Goal: Task Accomplishment & Management: Complete application form

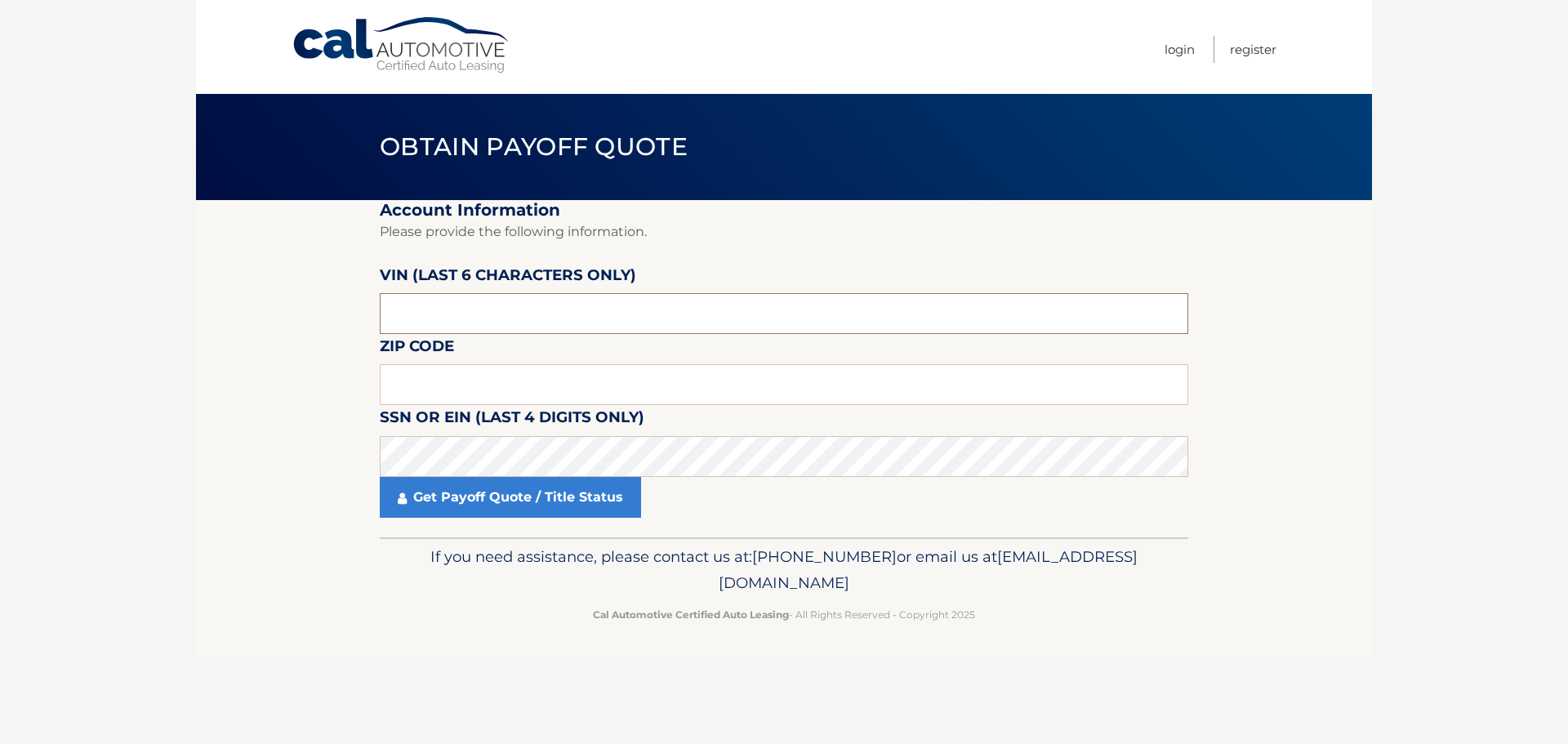
click at [462, 314] on input "text" at bounding box center [784, 313] width 808 height 41
type input "151028"
click at [389, 384] on input "text" at bounding box center [784, 384] width 808 height 41
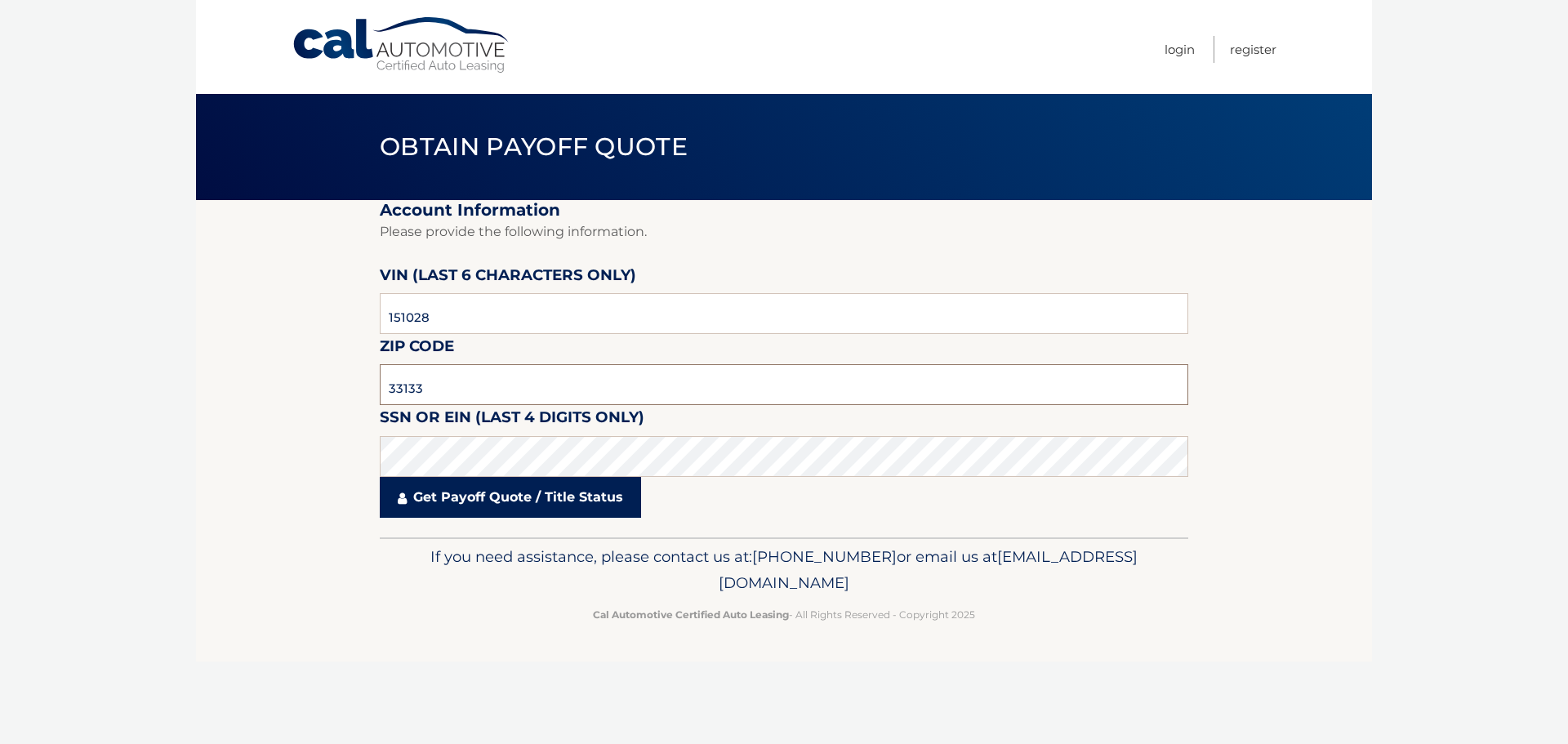
type input "33133"
click at [505, 506] on link "Get Payoff Quote / Title Status" at bounding box center [510, 497] width 261 height 41
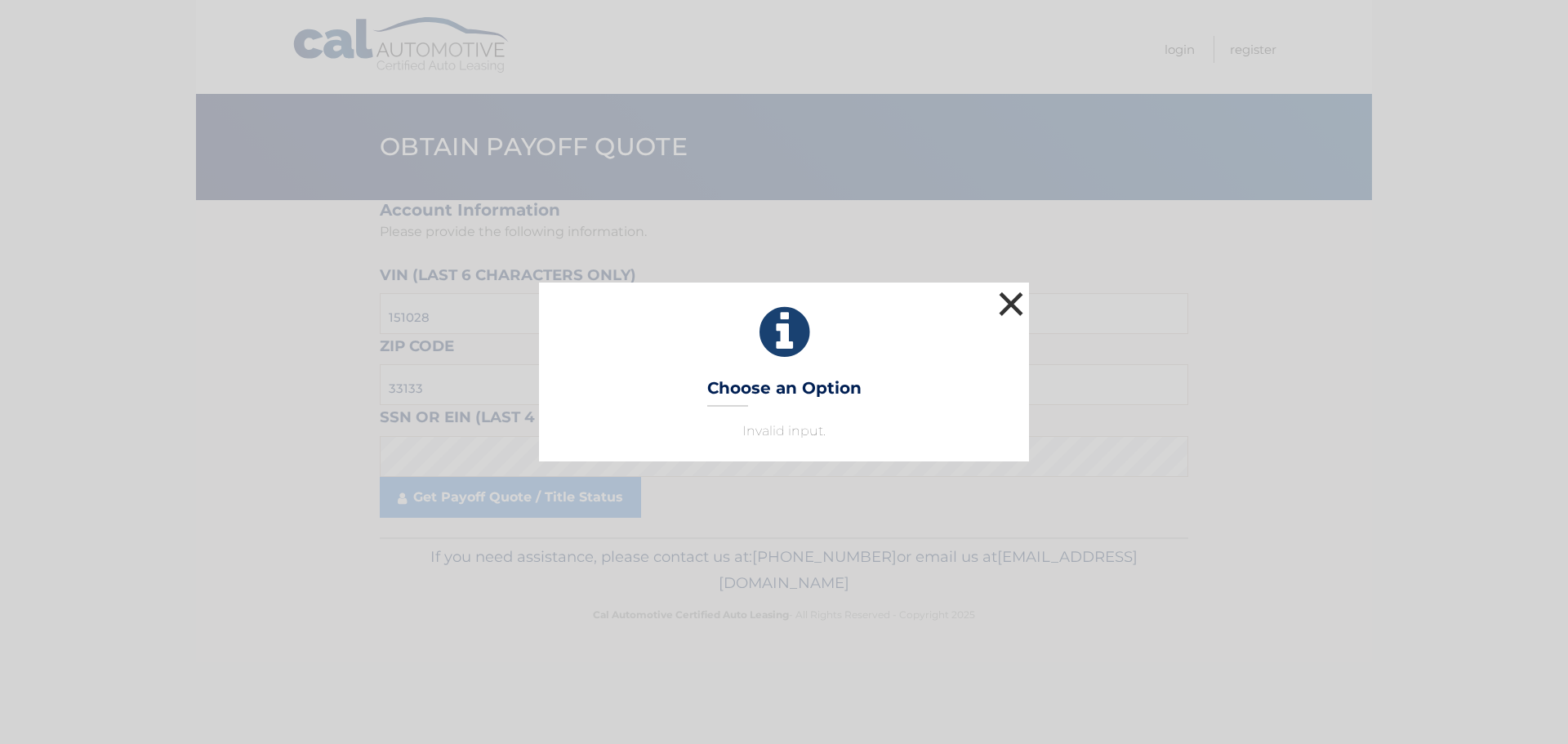
click at [1014, 301] on button "×" at bounding box center [1010, 303] width 32 height 32
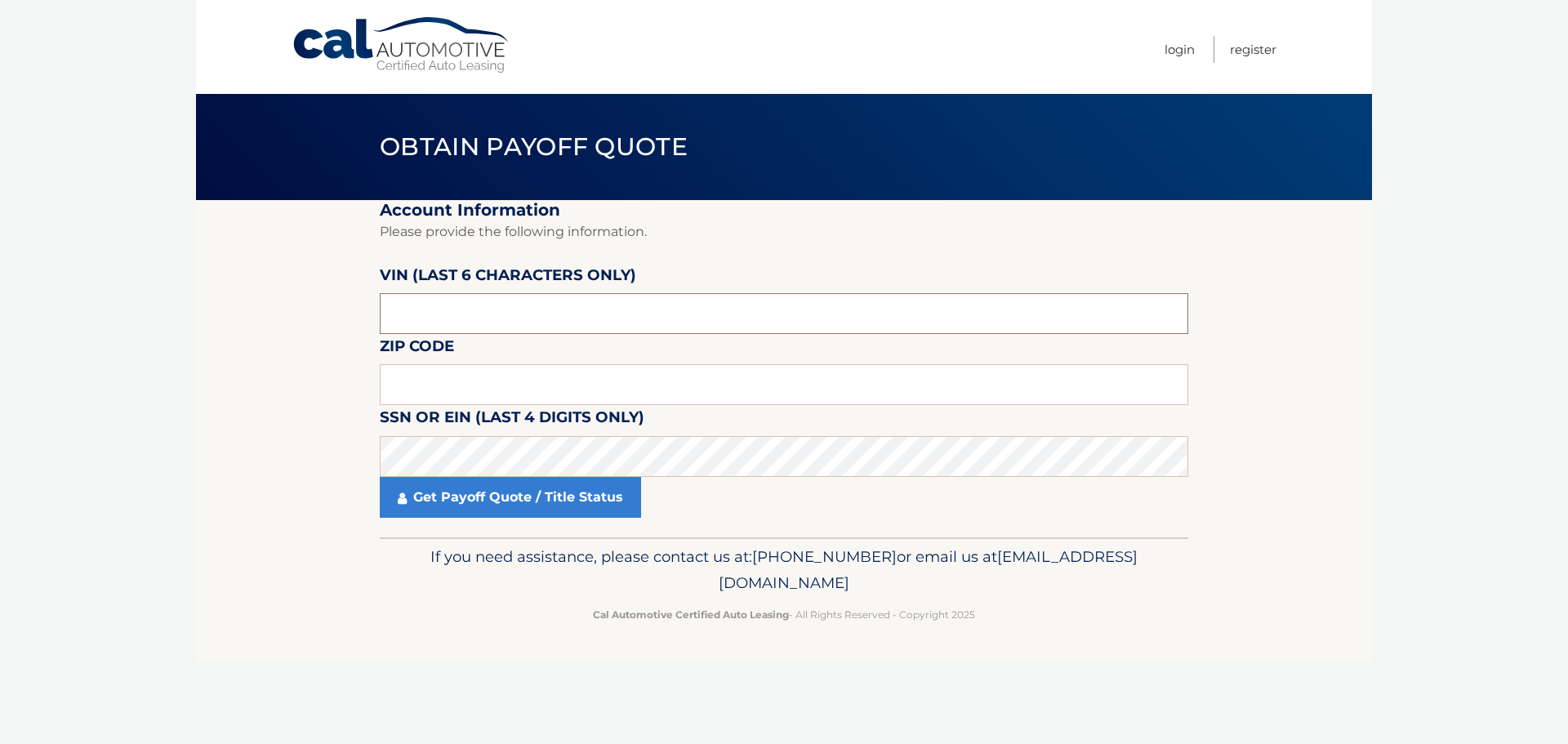
click at [451, 313] on input "text" at bounding box center [784, 313] width 808 height 41
drag, startPoint x: 442, startPoint y: 313, endPoint x: 354, endPoint y: 310, distance: 88.1
click at [354, 310] on section "Account Information Please provide the following information. [PERSON_NAME] (la…" at bounding box center [783, 369] width 1176 height 337
type input "151028"
click at [402, 383] on input "text" at bounding box center [784, 384] width 808 height 41
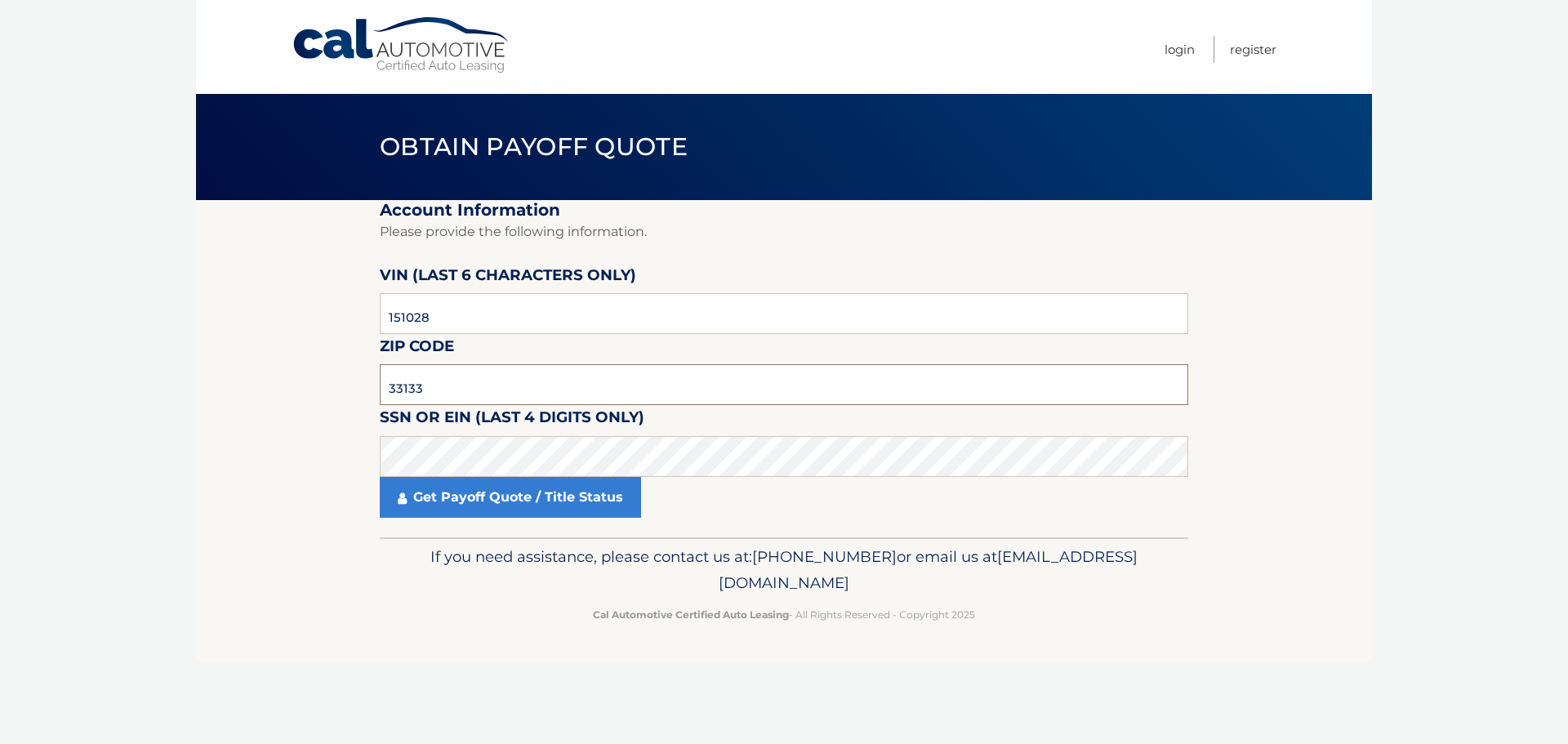
type input "33133"
click button "For Originating Dealer" at bounding box center [0, 0] width 0 height 0
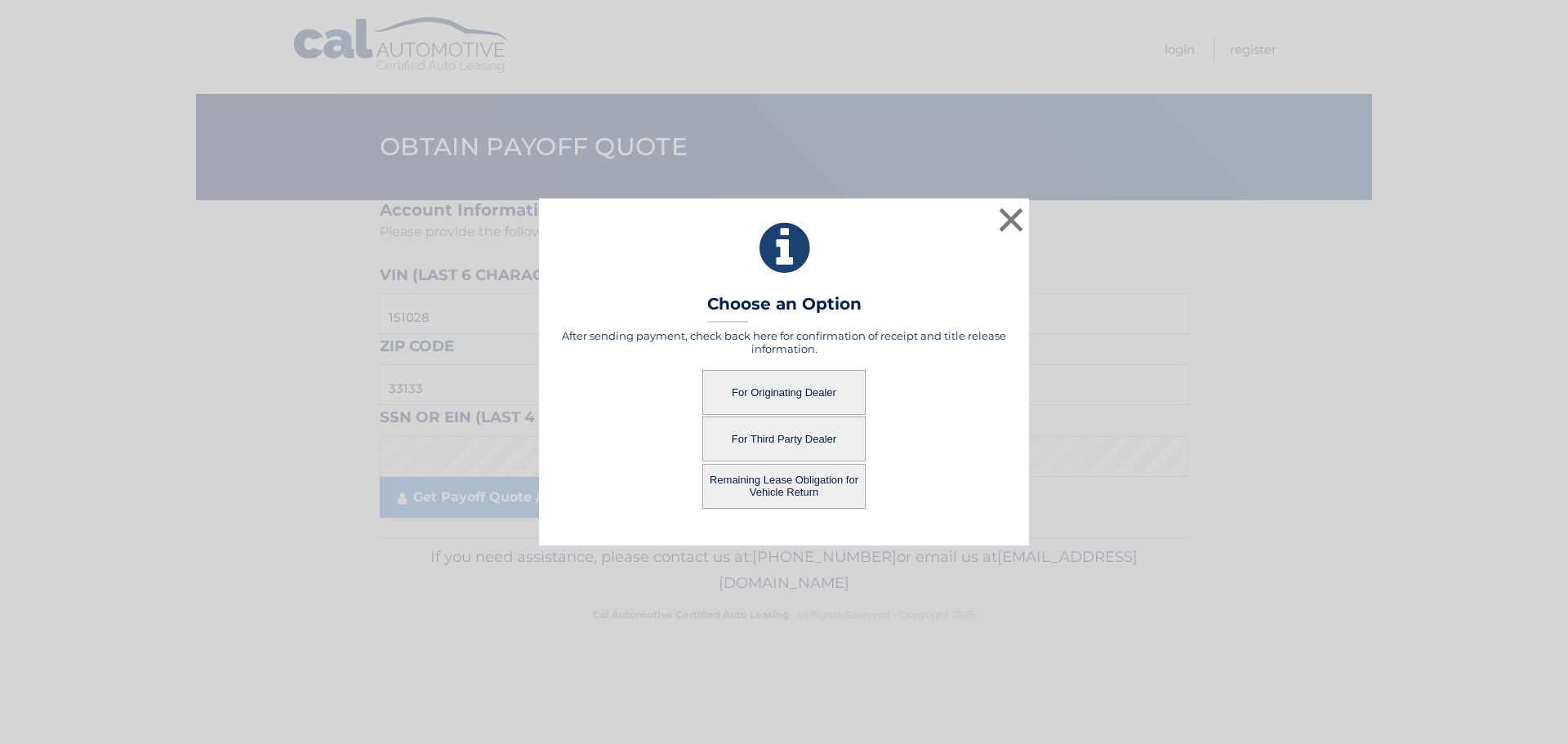
click at [774, 438] on button "For Third Party Dealer" at bounding box center [783, 438] width 163 height 45
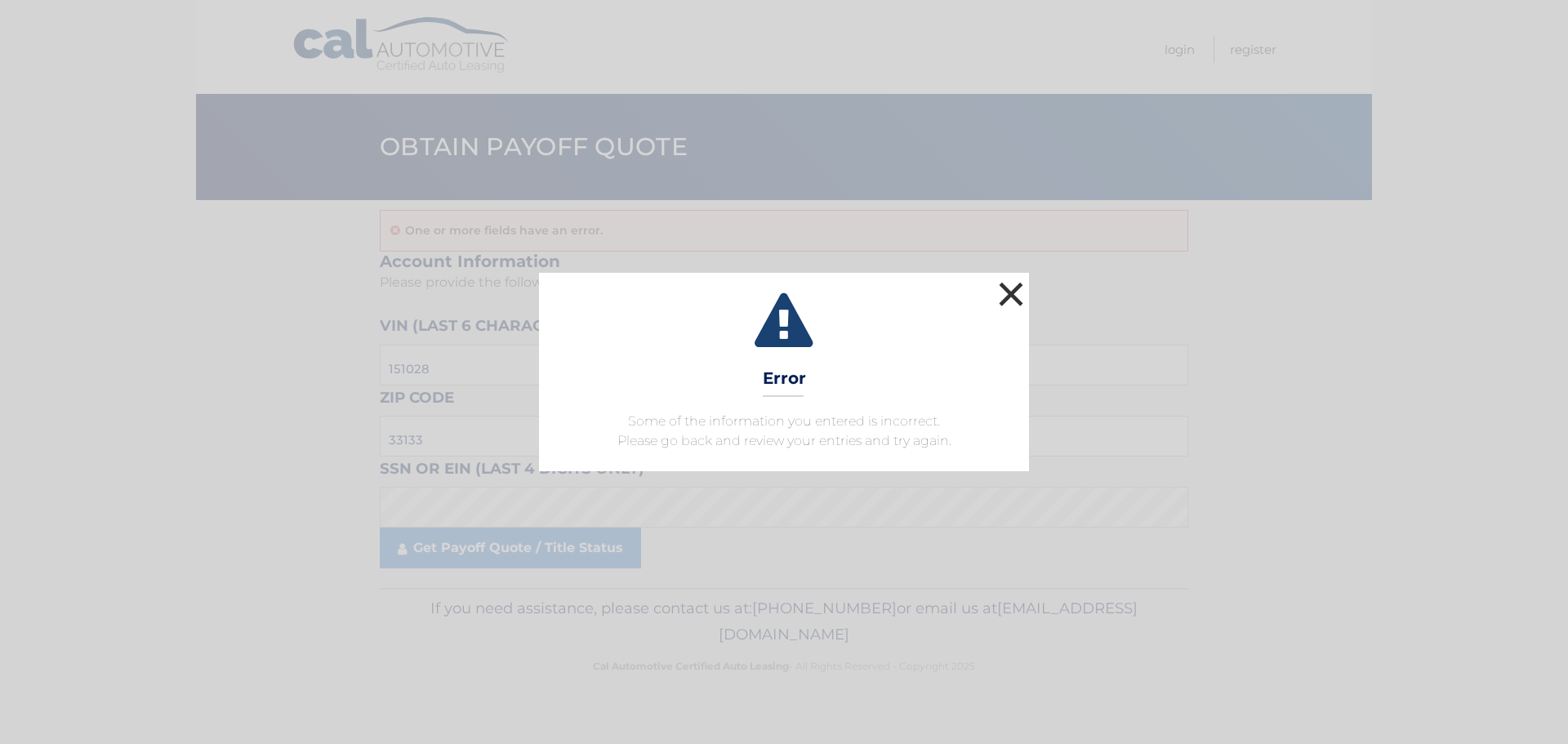
click at [1011, 296] on button "×" at bounding box center [1010, 293] width 32 height 32
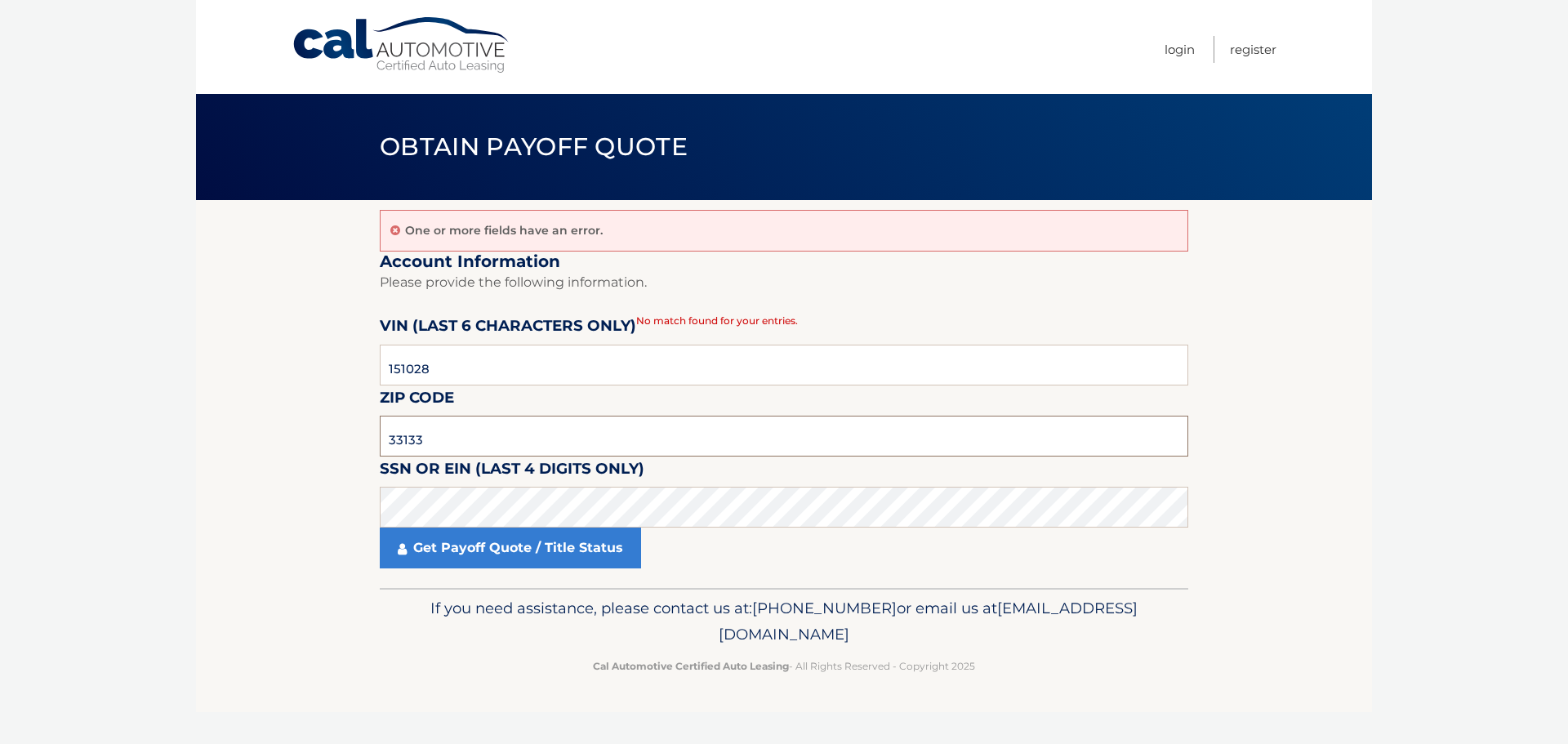
drag, startPoint x: 400, startPoint y: 437, endPoint x: 269, endPoint y: 470, distance: 135.1
click at [269, 470] on section "One or more fields have an error. Account Information Please provide the follow…" at bounding box center [783, 394] width 1176 height 388
type input "33141"
click button "For Originating Dealer" at bounding box center [0, 0] width 0 height 0
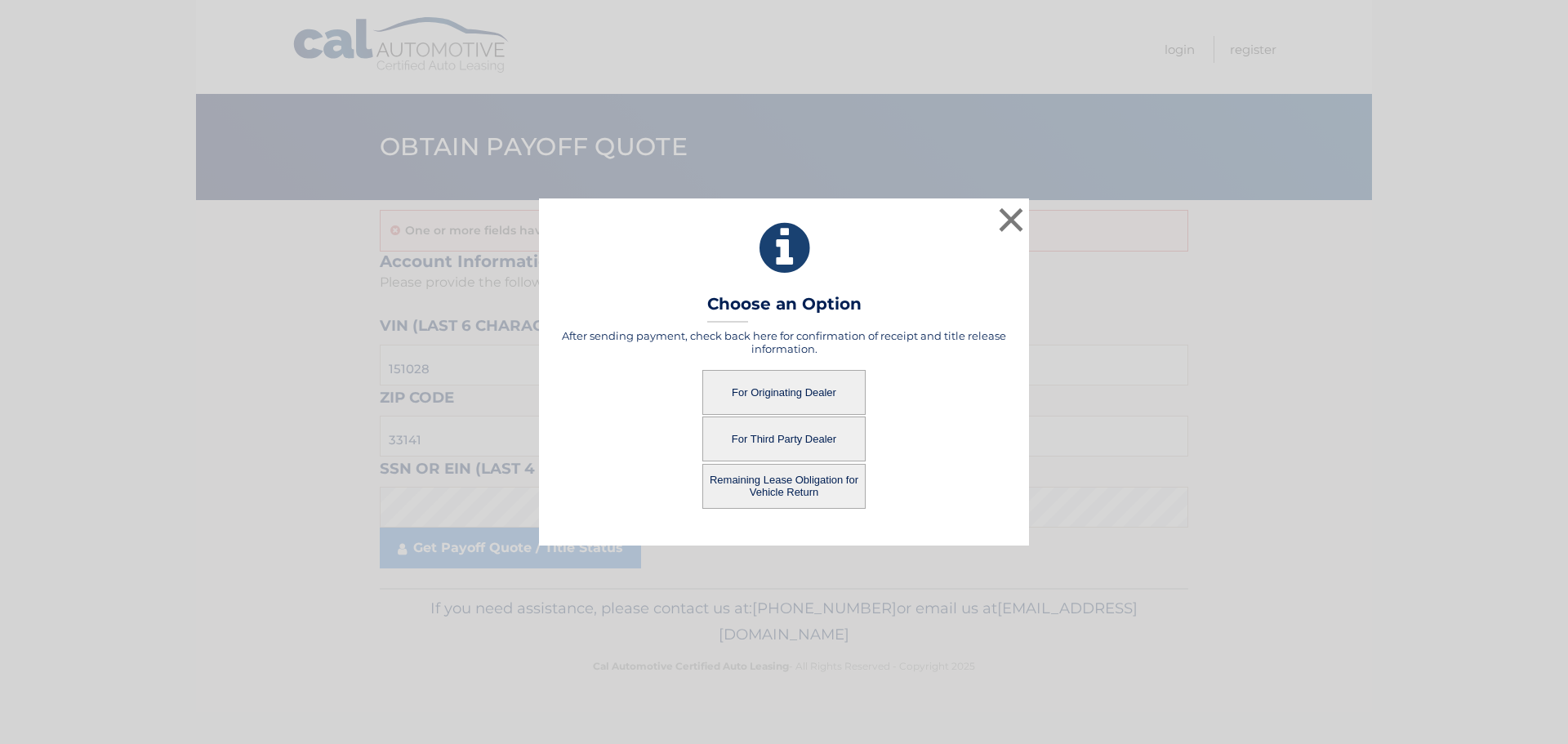
click at [767, 441] on button "For Third Party Dealer" at bounding box center [783, 438] width 163 height 45
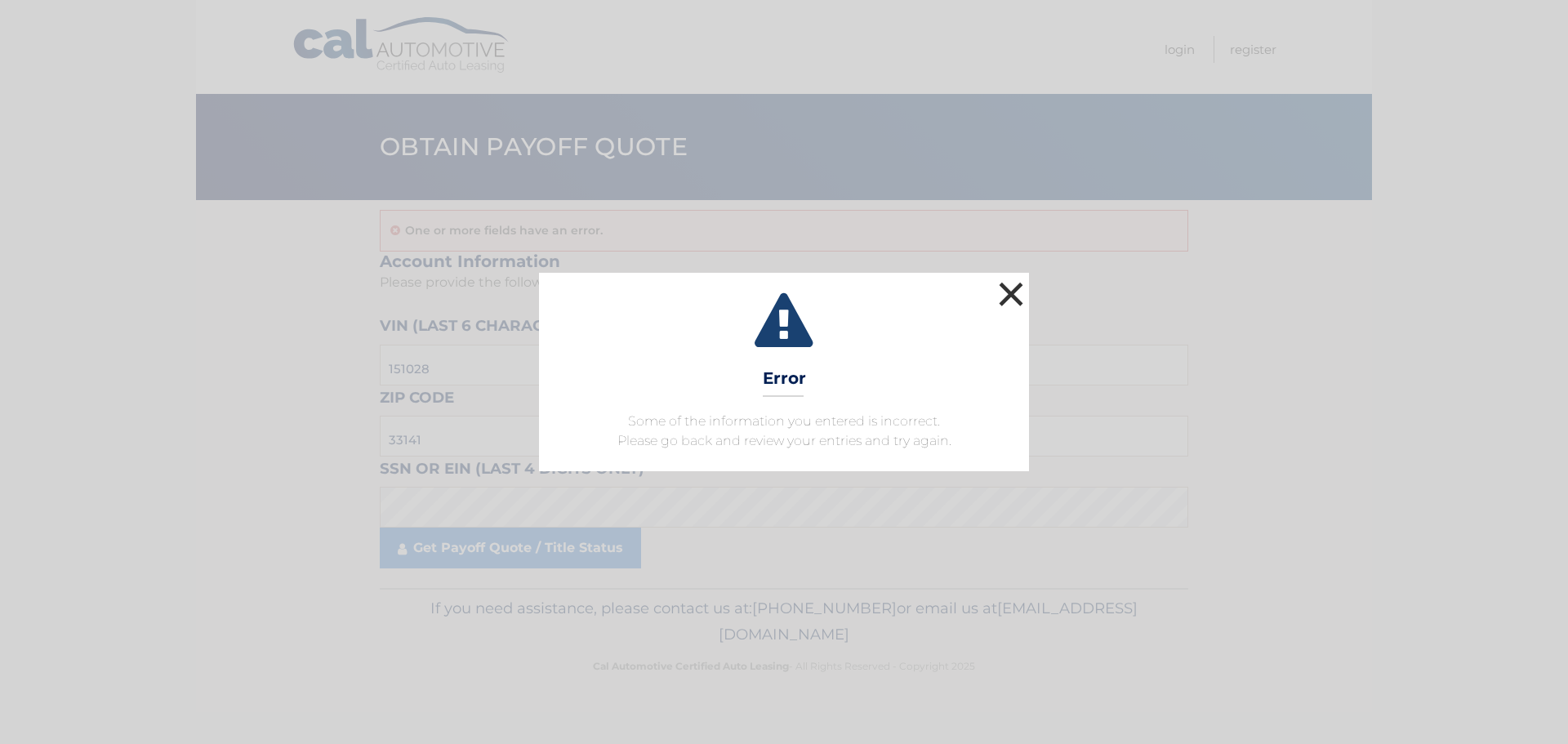
click at [1012, 295] on button "×" at bounding box center [1010, 293] width 32 height 32
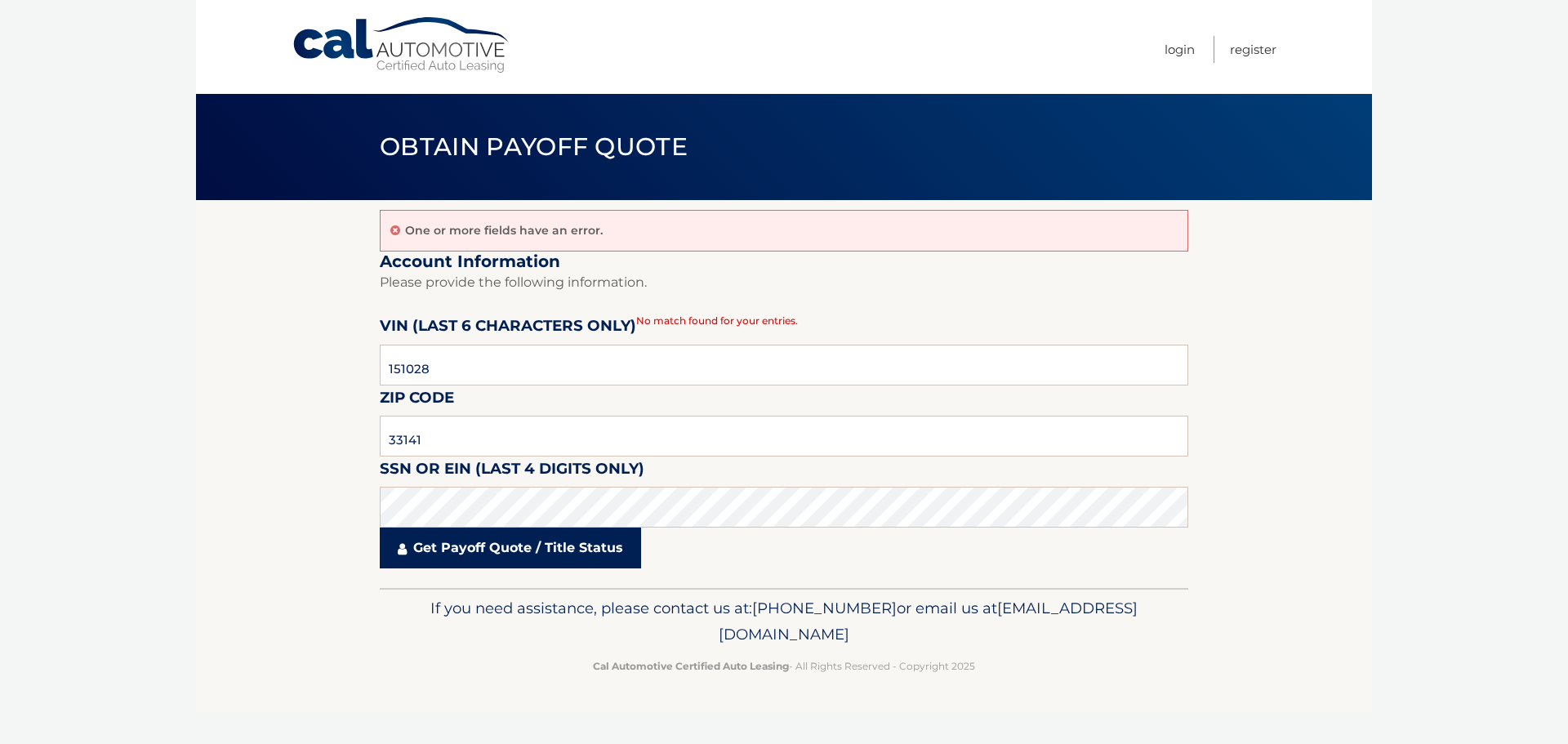
click at [485, 549] on link "Get Payoff Quote / Title Status" at bounding box center [510, 548] width 261 height 41
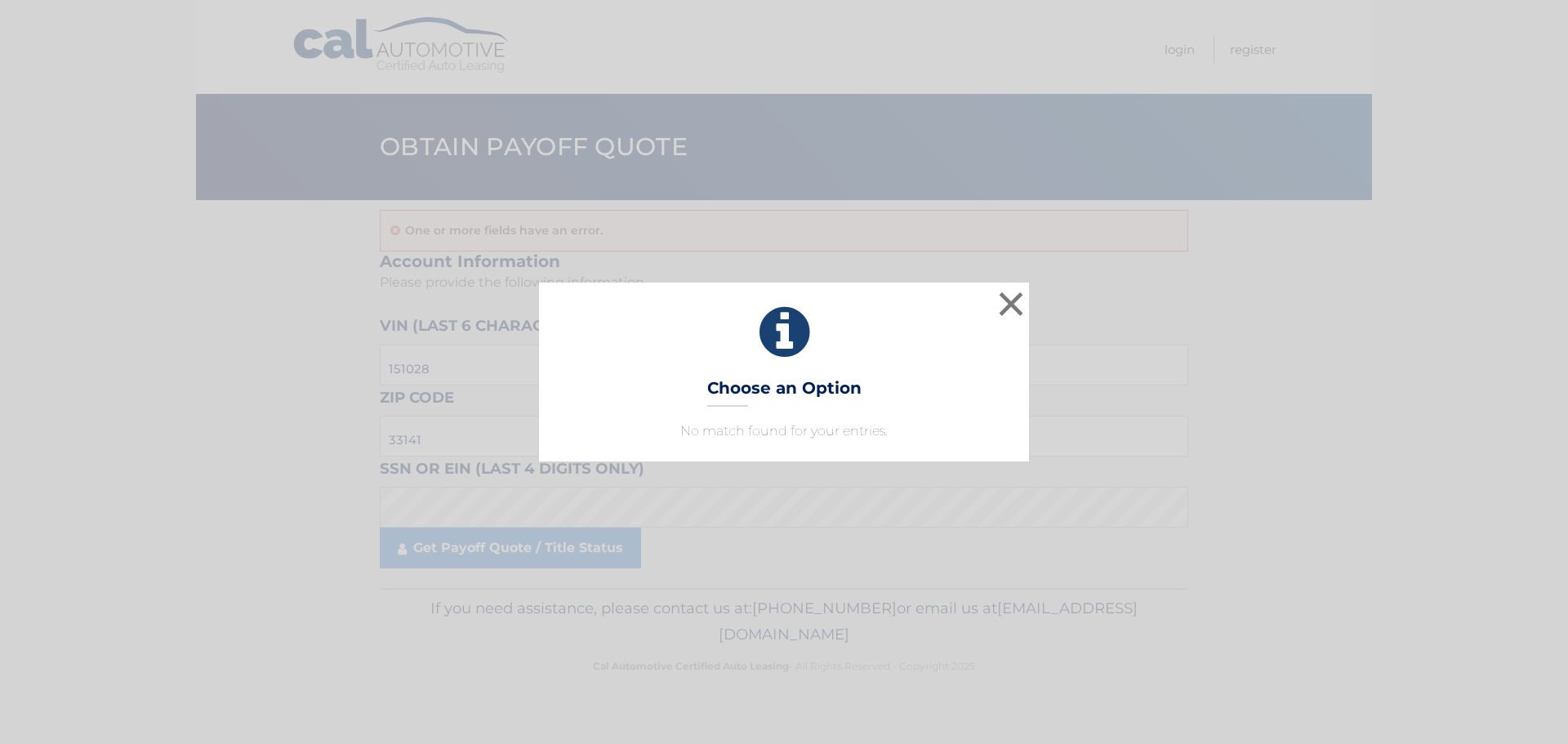
click at [764, 393] on h3 "Choose an Option" at bounding box center [784, 392] width 155 height 29
click at [1007, 308] on button "×" at bounding box center [1010, 303] width 32 height 32
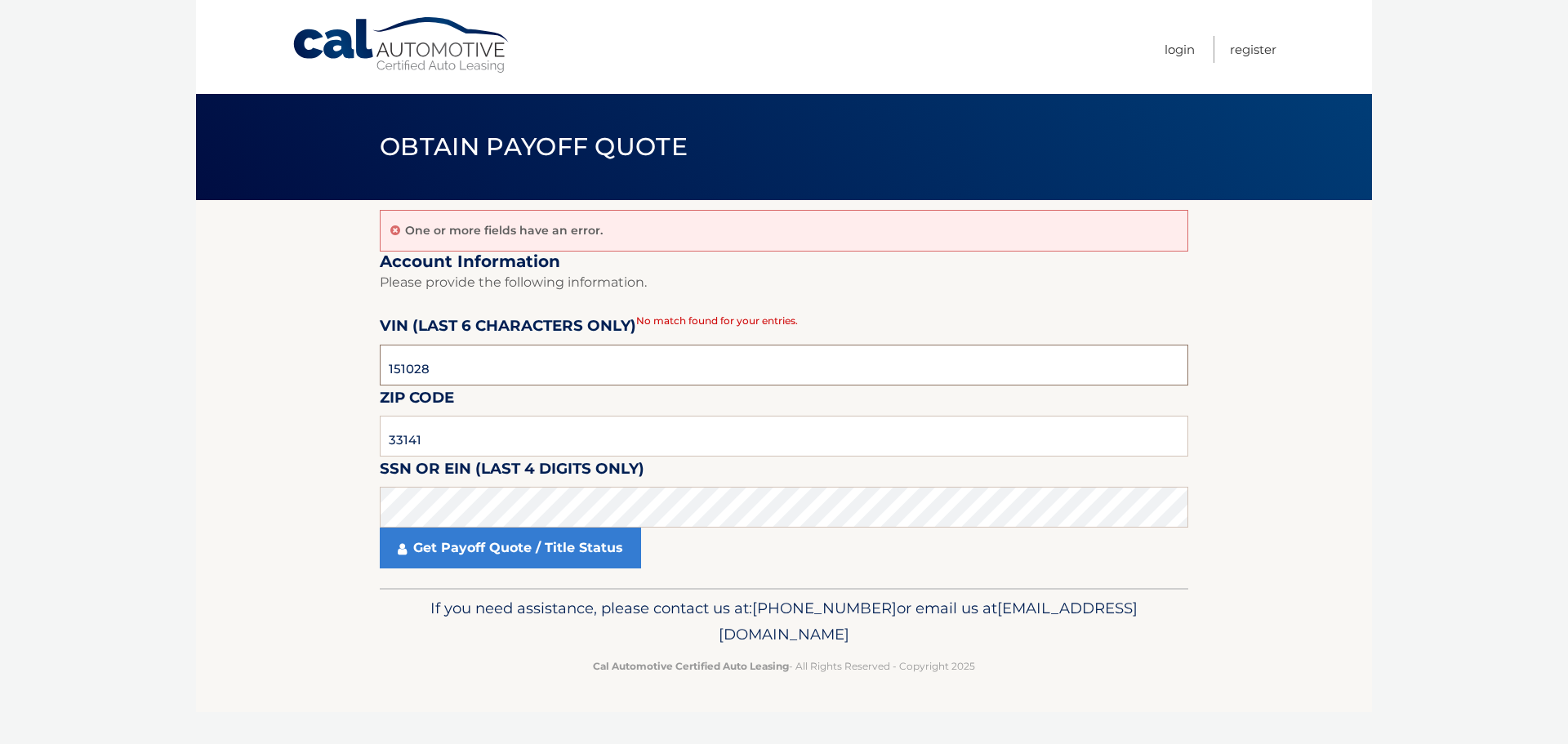
drag, startPoint x: 457, startPoint y: 372, endPoint x: 334, endPoint y: 373, distance: 123.0
click at [334, 373] on section "One or more fields have an error. Account Information Please provide the follow…" at bounding box center [783, 394] width 1176 height 388
type input "151028"
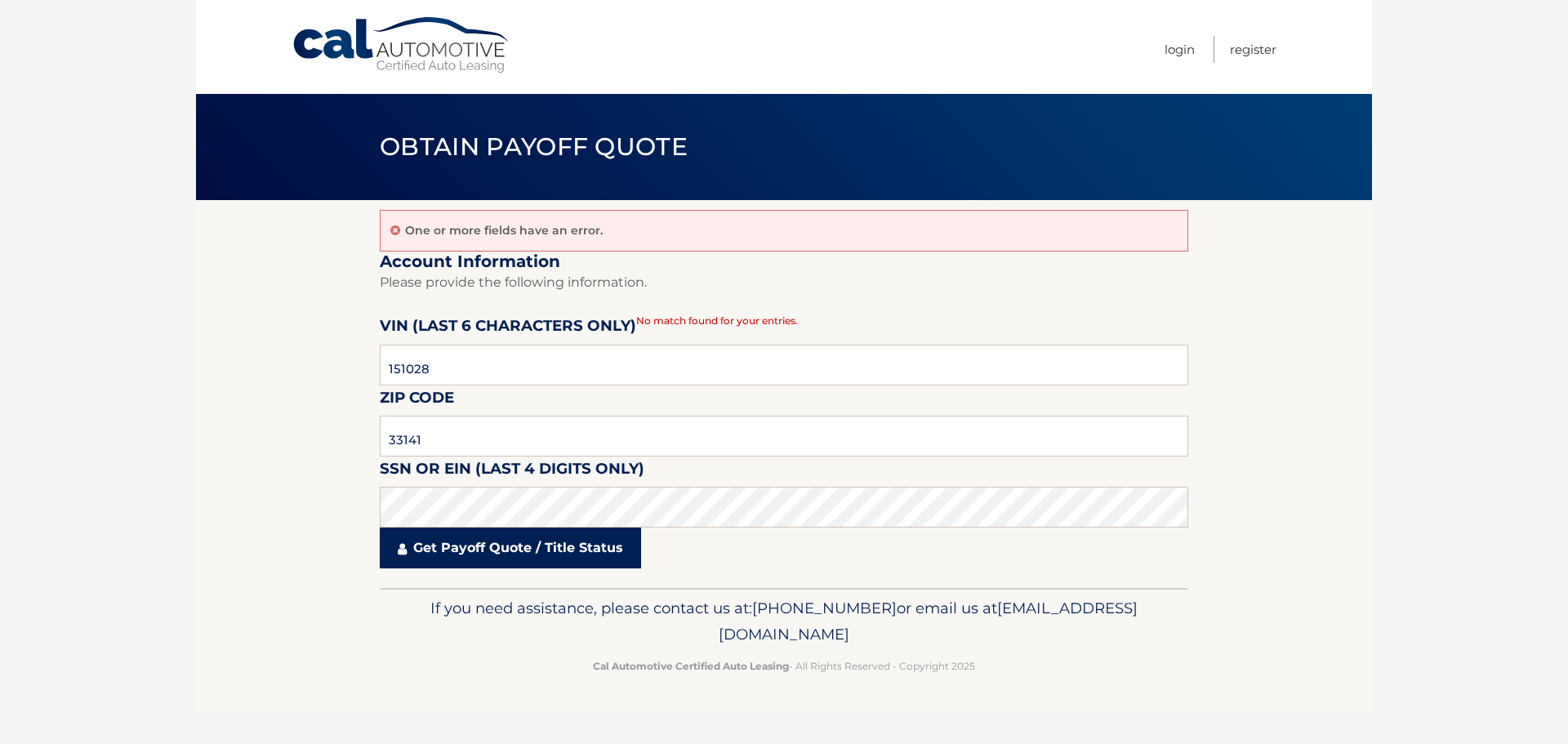
click at [523, 555] on link "Get Payoff Quote / Title Status" at bounding box center [510, 548] width 261 height 41
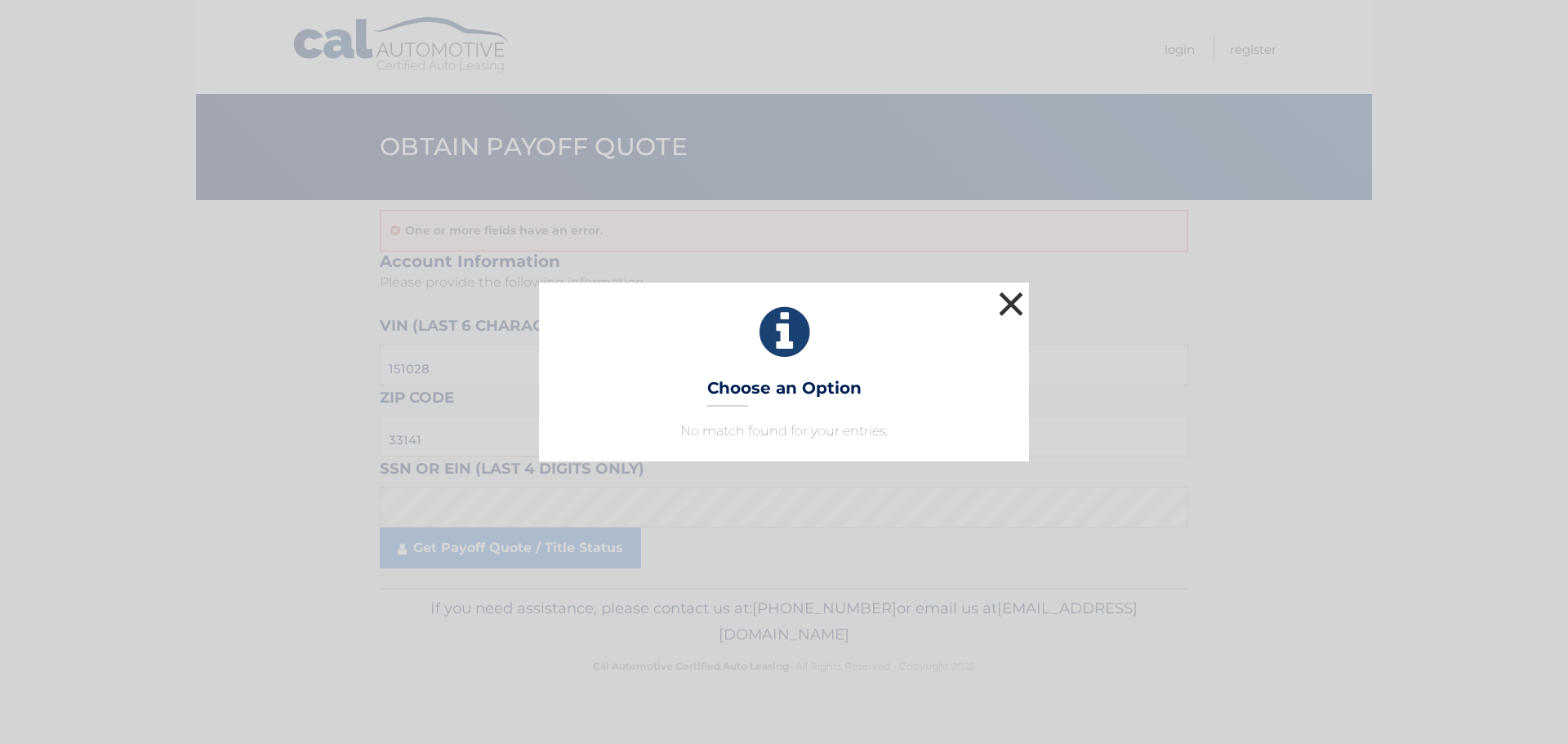
click at [1008, 304] on button "×" at bounding box center [1010, 303] width 32 height 32
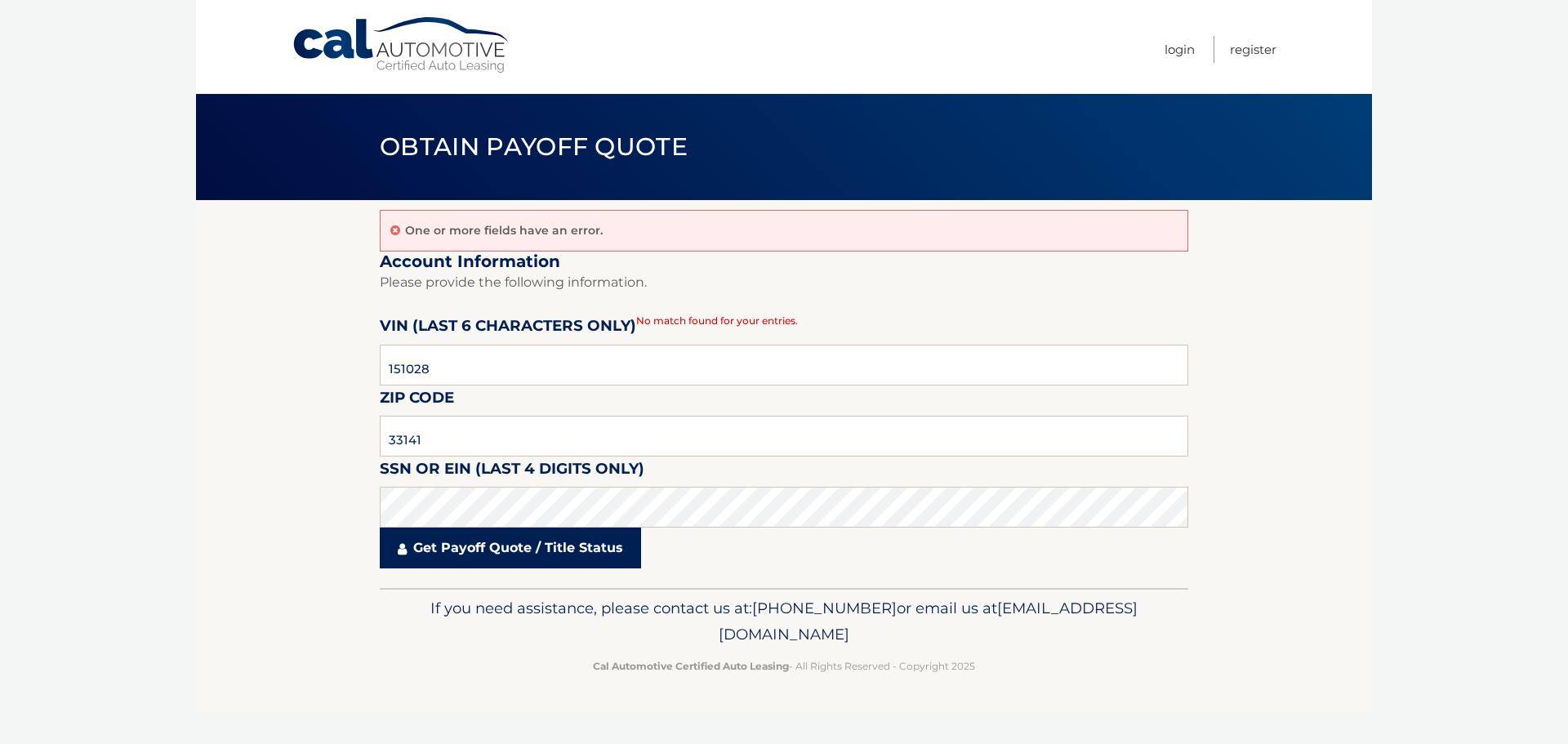
click at [476, 560] on link "Get Payoff Quote / Title Status" at bounding box center [510, 548] width 261 height 41
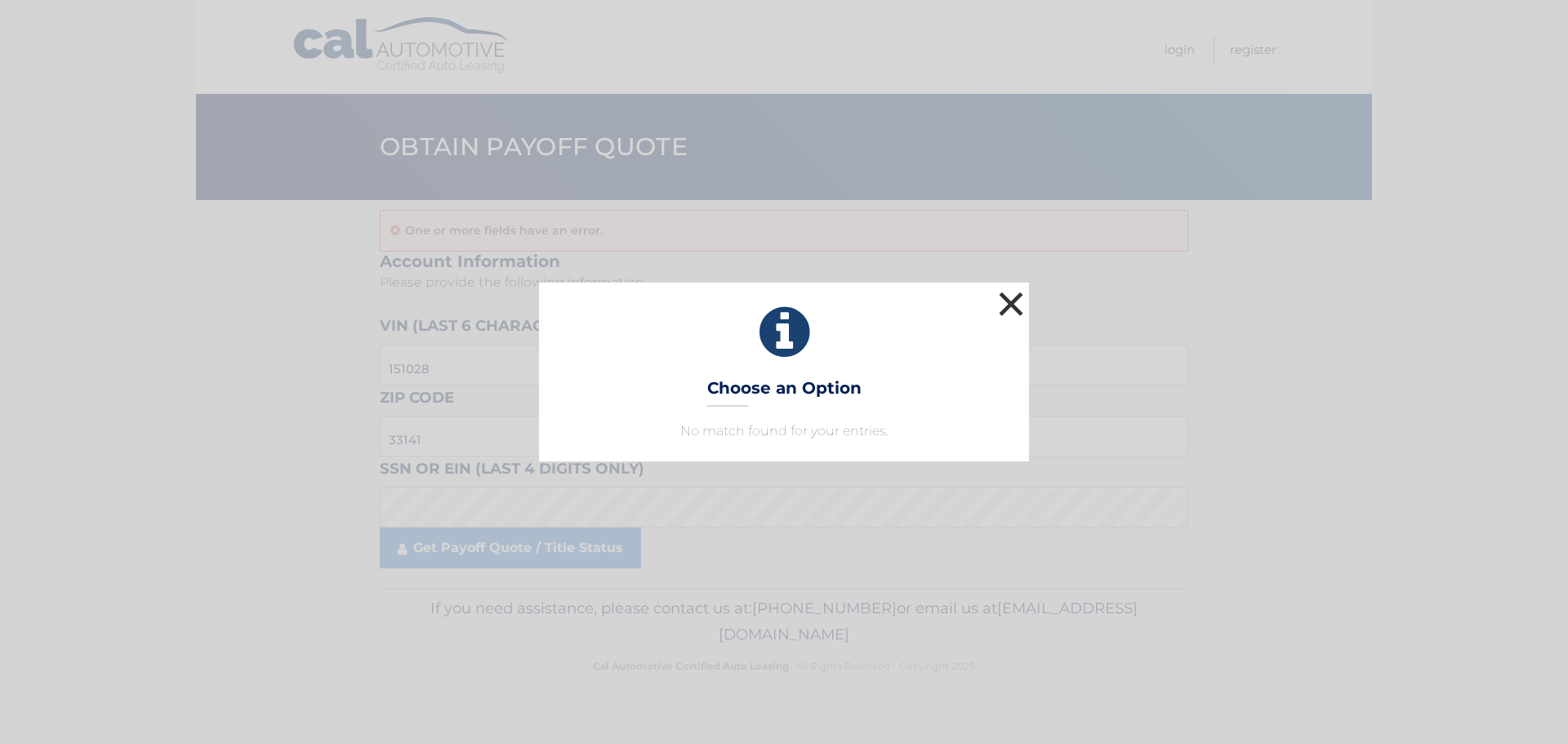
click at [1012, 299] on button "×" at bounding box center [1010, 303] width 32 height 32
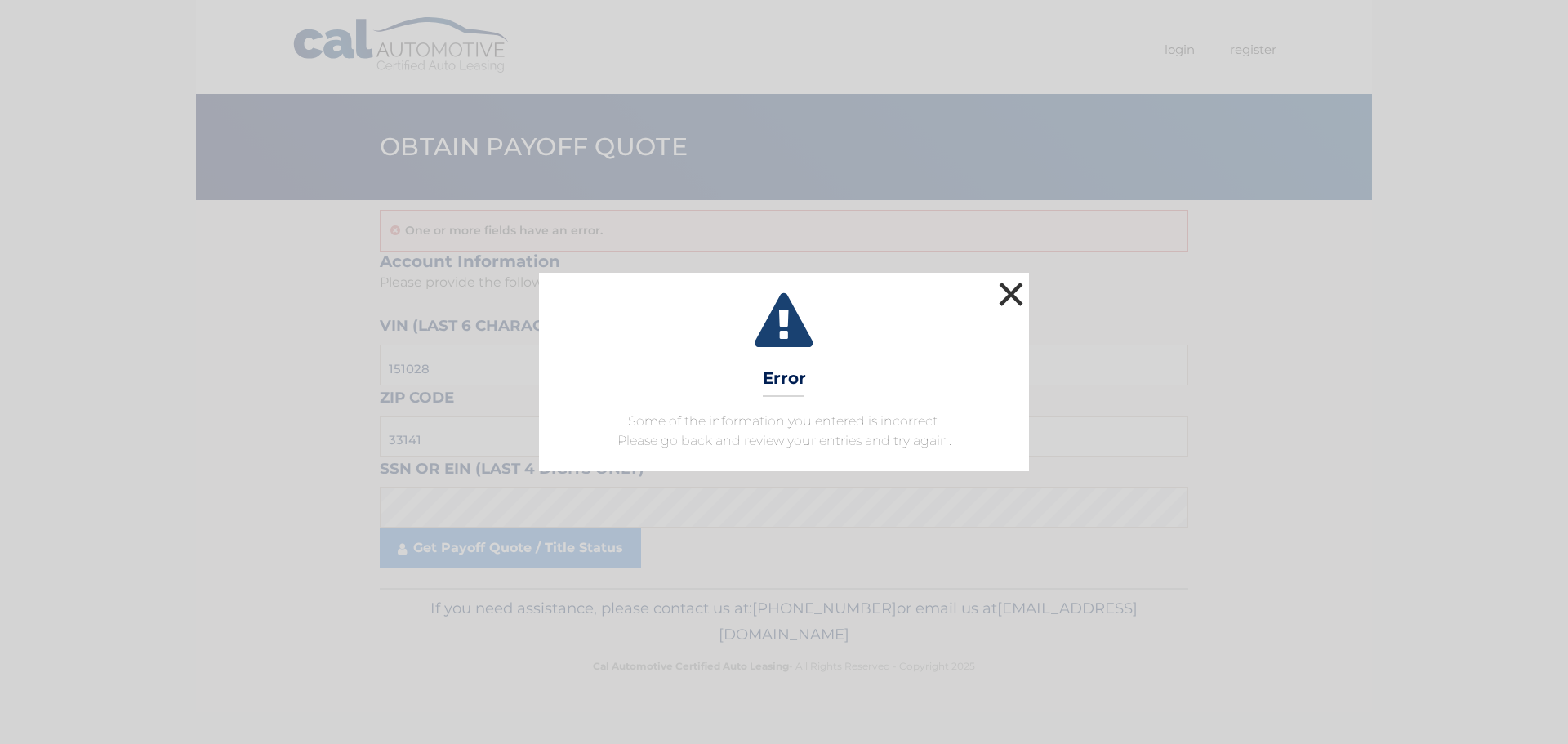
click at [1014, 307] on button "×" at bounding box center [1010, 293] width 32 height 32
click at [1011, 293] on button "×" at bounding box center [1010, 293] width 32 height 32
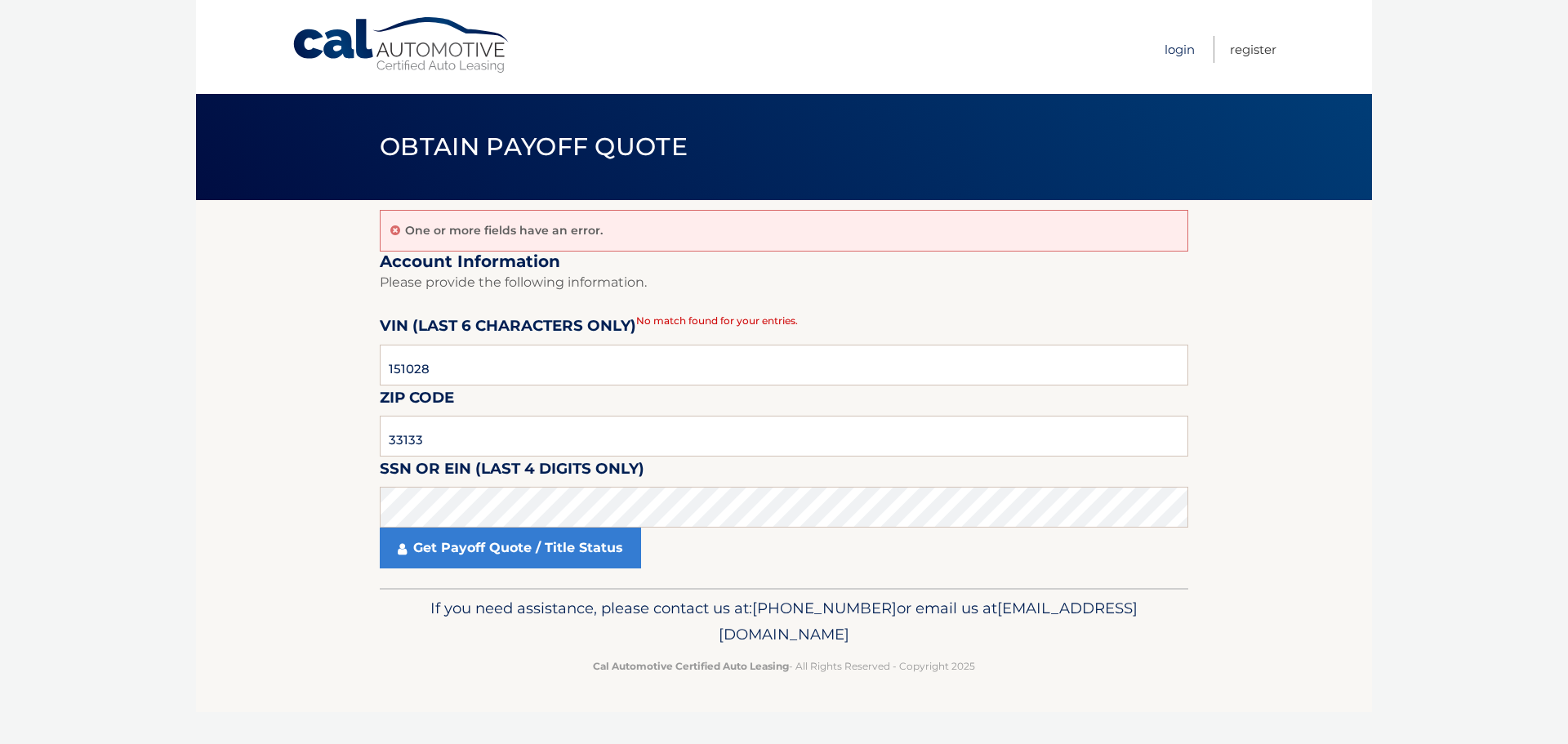
click at [1179, 48] on link "Login" at bounding box center [1179, 49] width 31 height 27
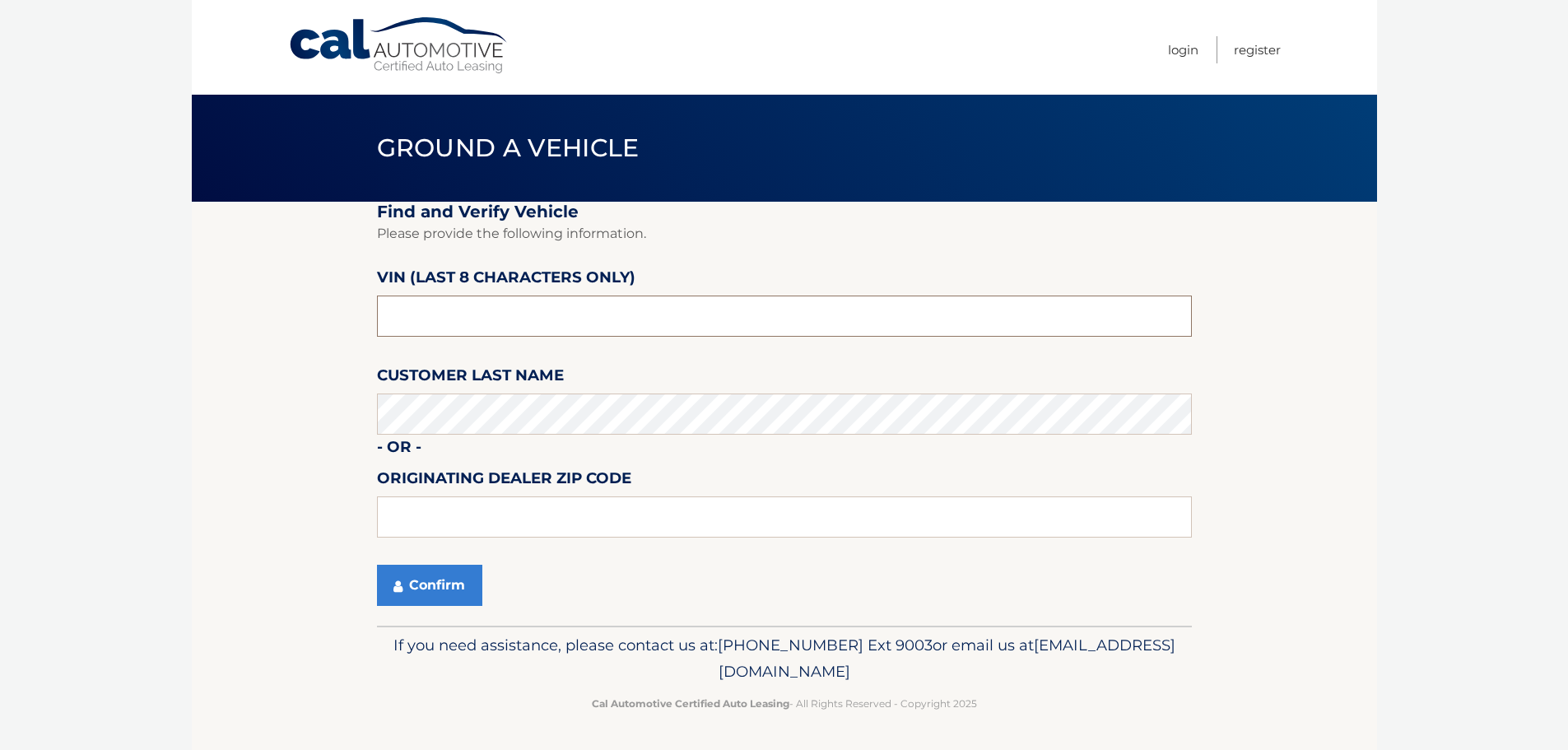
click at [598, 321] on input "text" at bounding box center [784, 316] width 815 height 41
type input "151028**"
click at [458, 592] on button "Confirm" at bounding box center [429, 585] width 106 height 41
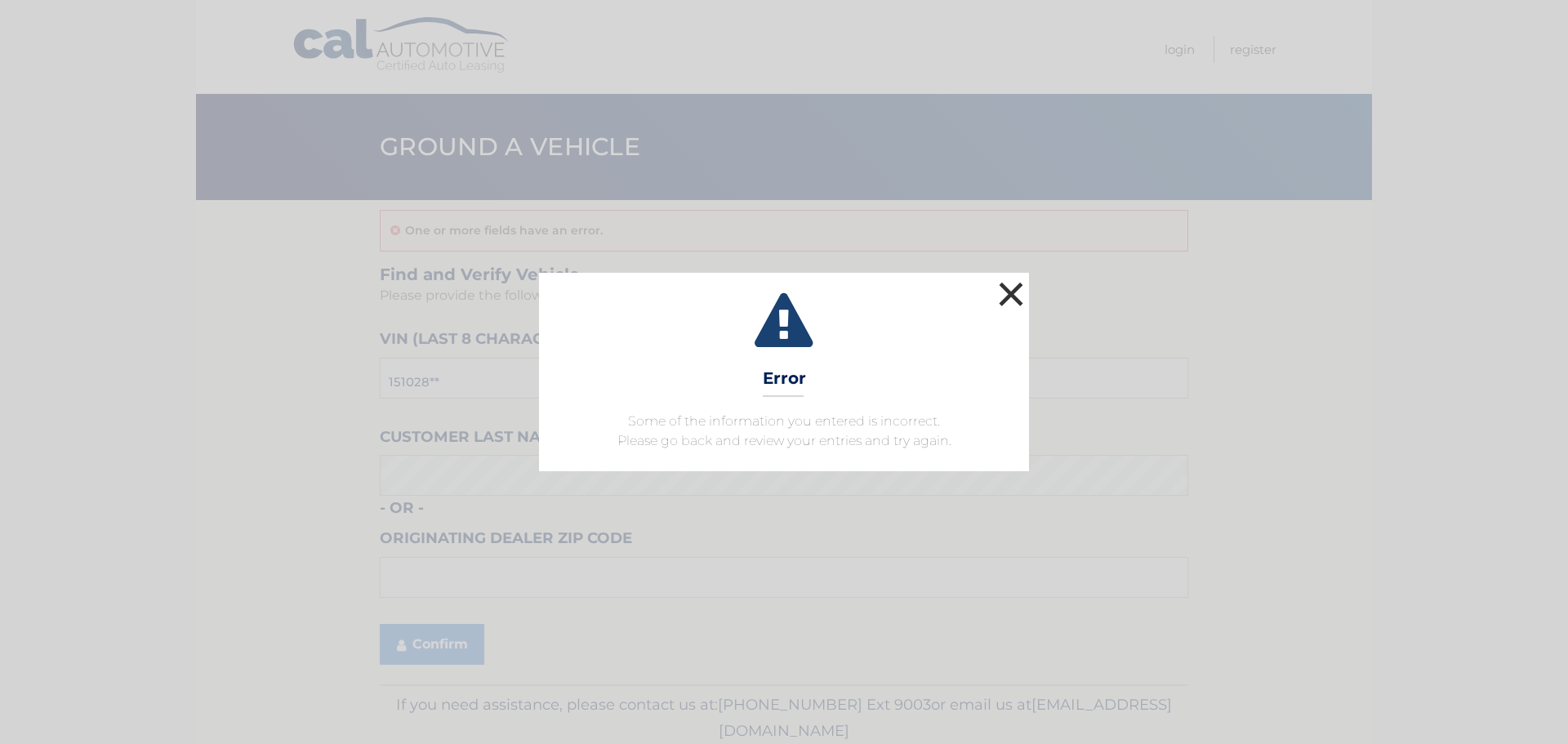
click at [1009, 293] on button "×" at bounding box center [1010, 293] width 32 height 32
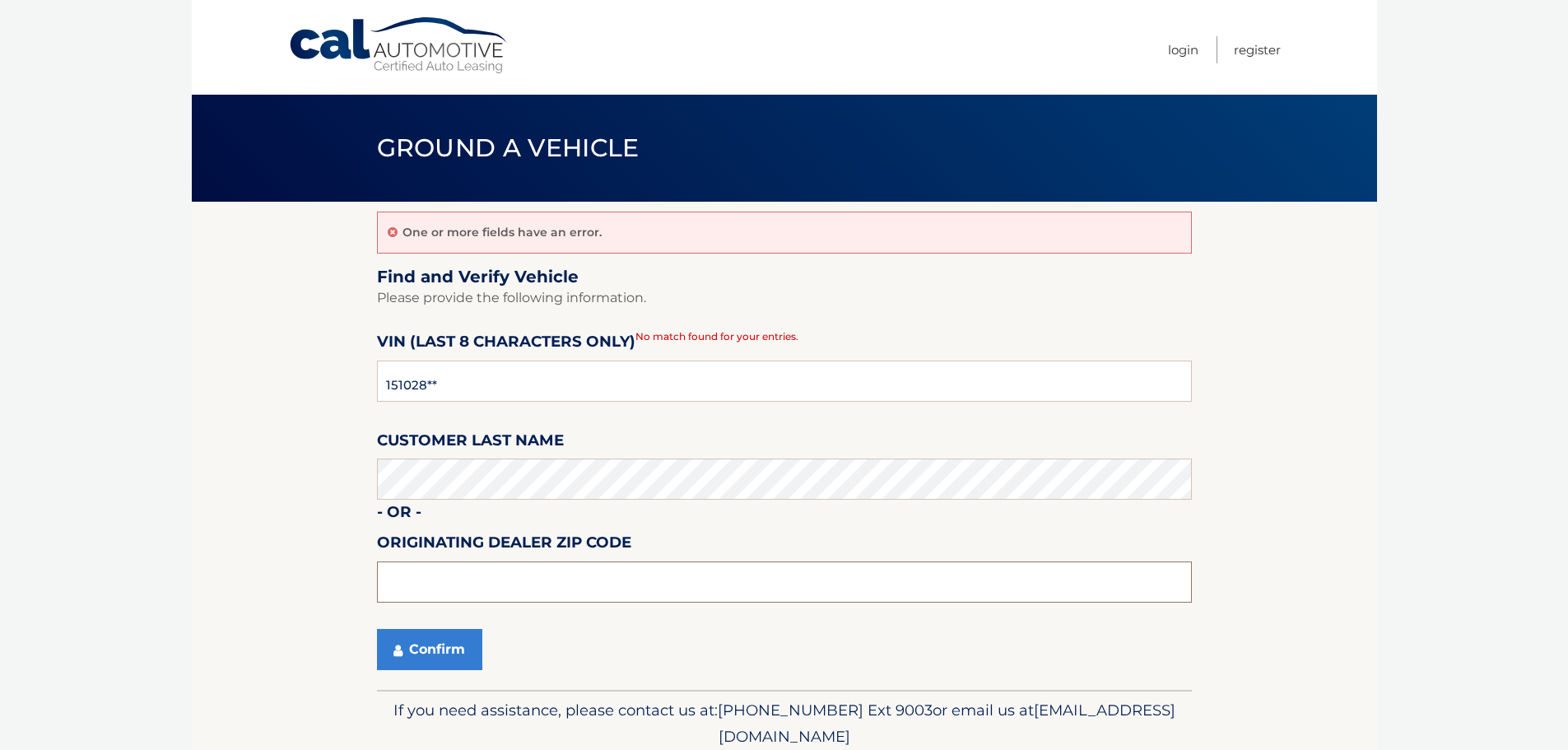
click at [456, 588] on input "text" at bounding box center [784, 582] width 815 height 41
type input "33141"
click at [451, 650] on button "Confirm" at bounding box center [429, 649] width 106 height 41
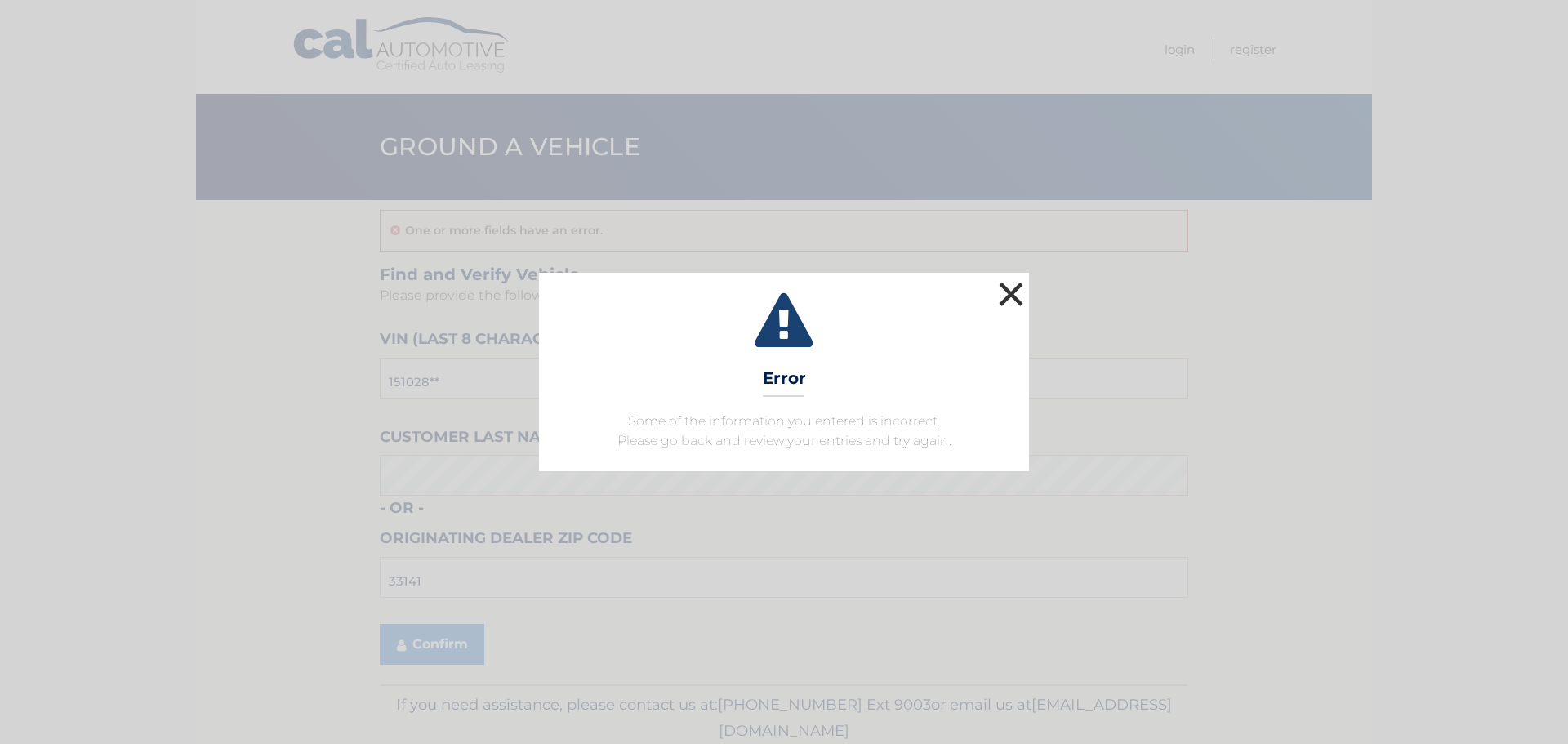
click at [1016, 304] on button "×" at bounding box center [1010, 293] width 32 height 32
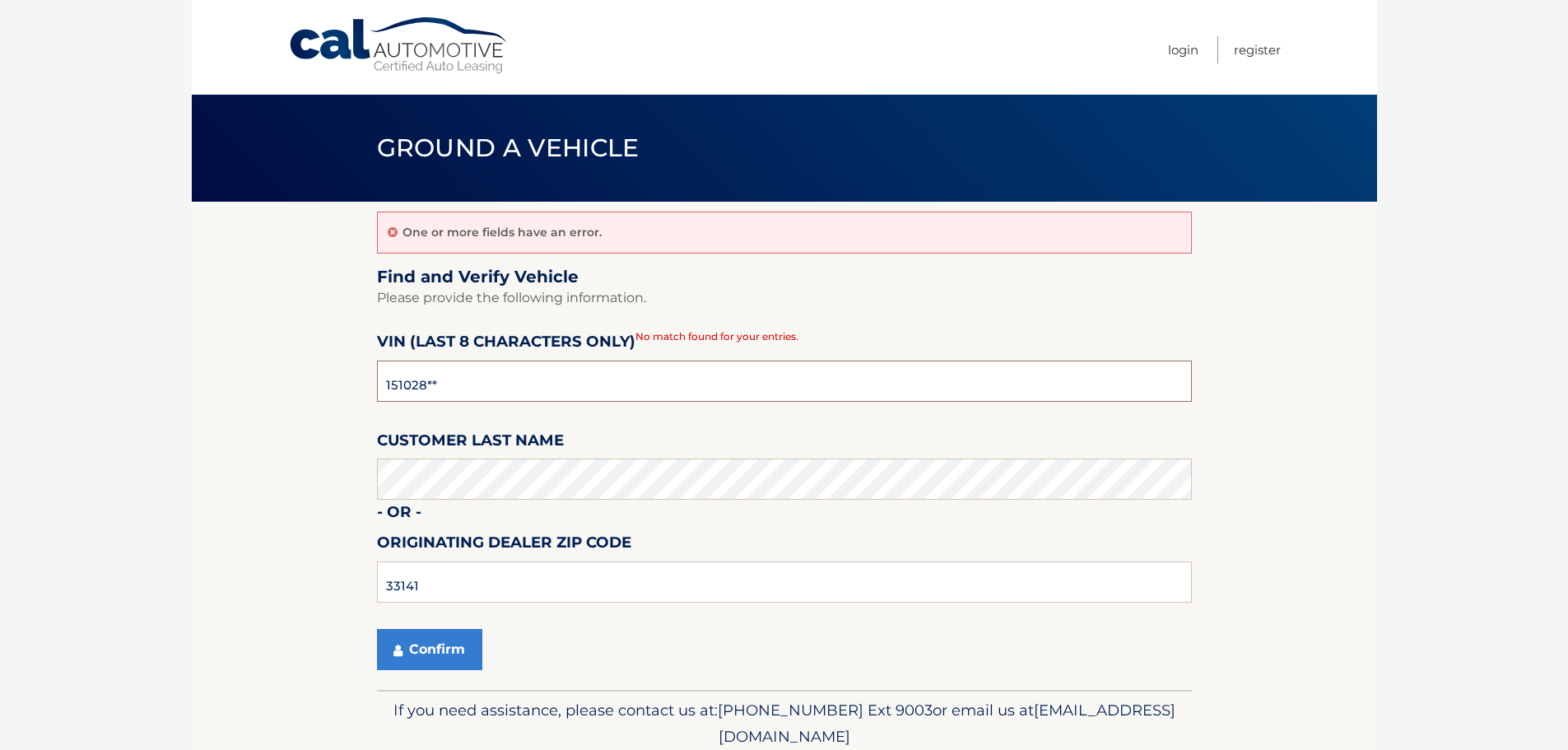
drag, startPoint x: 122, startPoint y: 437, endPoint x: 113, endPoint y: 437, distance: 9.0
click at [113, 437] on body "Cal Automotive Menu Login Register Ground a Vehicle" at bounding box center [784, 375] width 1568 height 750
type input "NM151028"
click at [456, 658] on button "Confirm" at bounding box center [429, 649] width 106 height 41
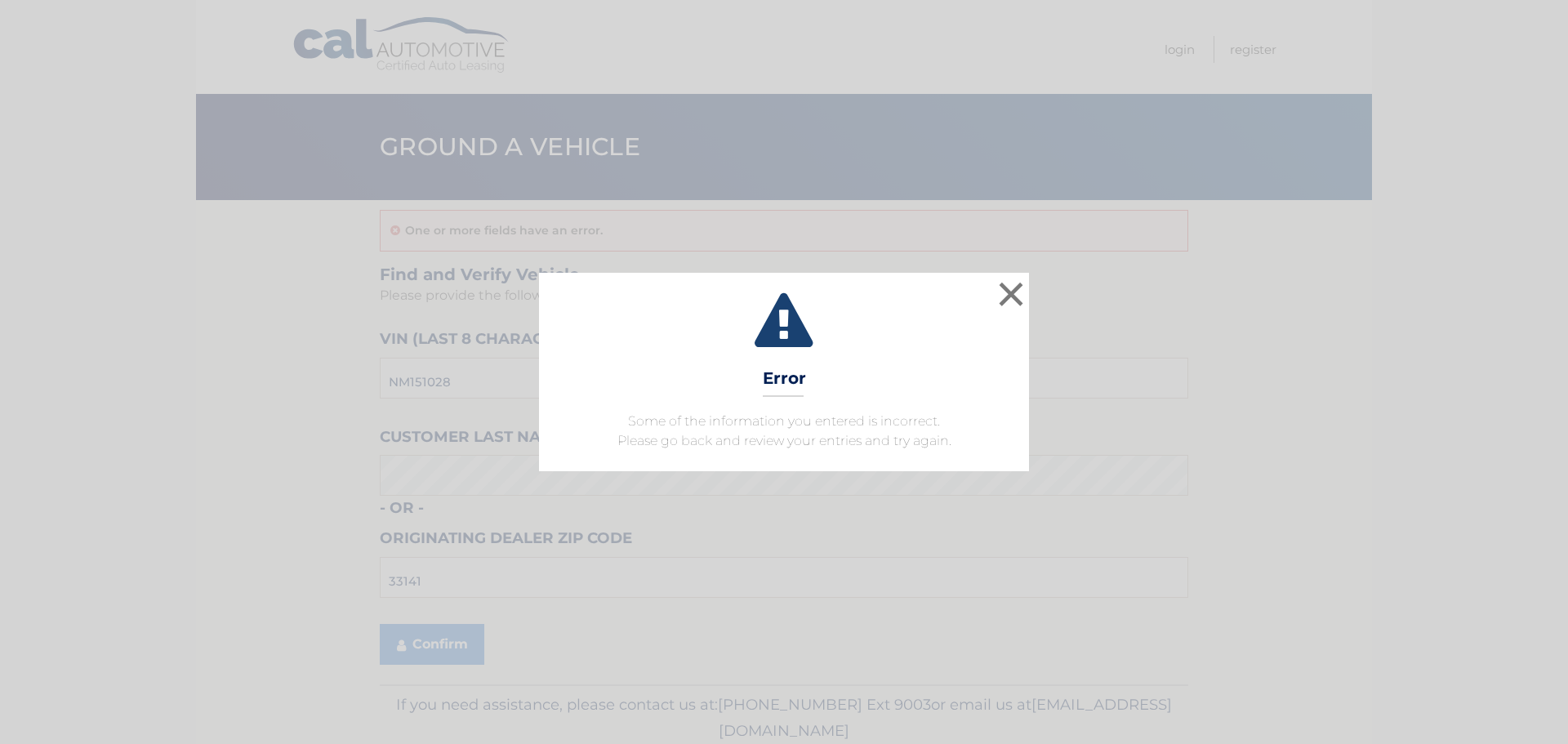
click at [911, 344] on icon at bounding box center [784, 322] width 449 height 59
click at [1020, 291] on button "×" at bounding box center [1010, 293] width 32 height 32
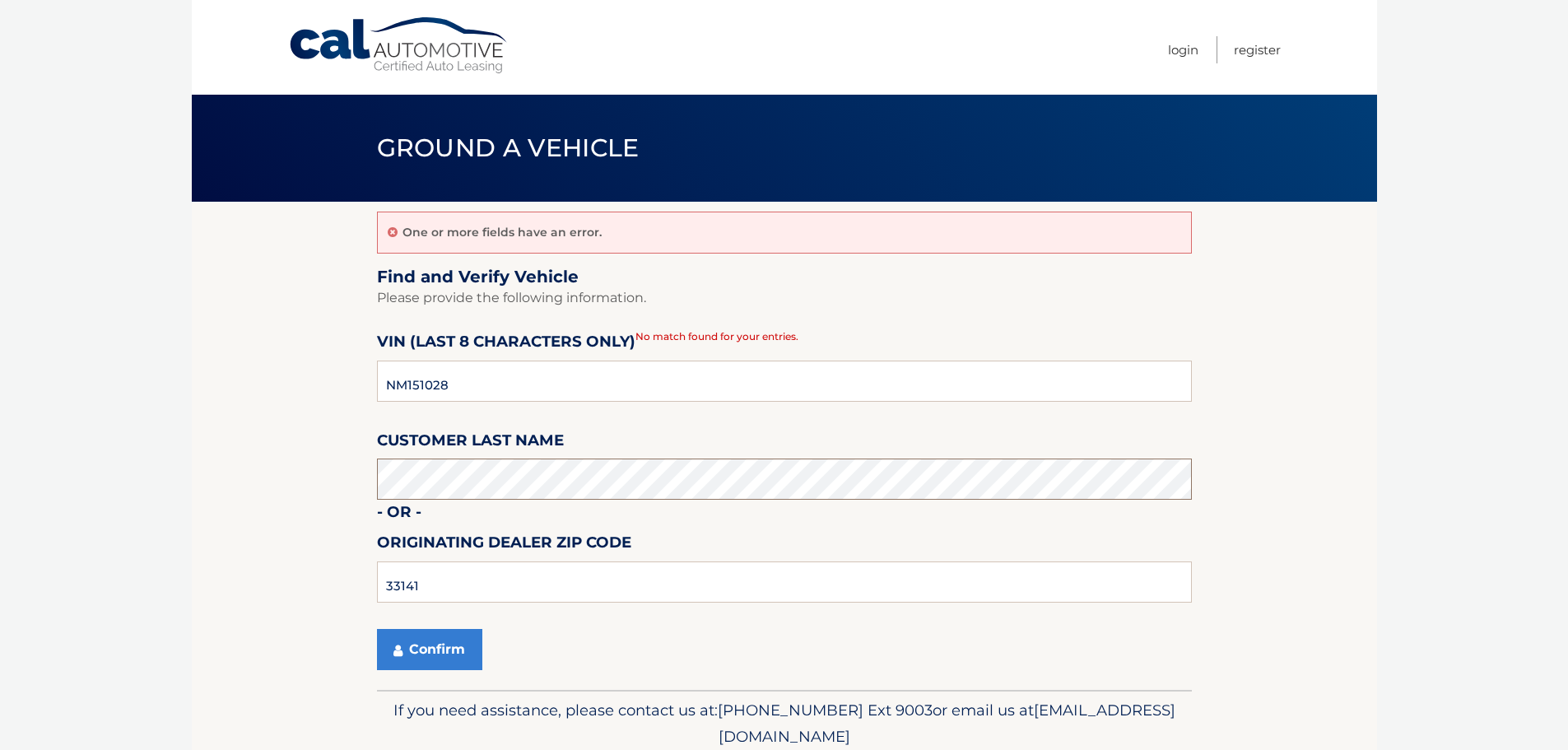
click at [377, 629] on button "Confirm" at bounding box center [429, 649] width 106 height 41
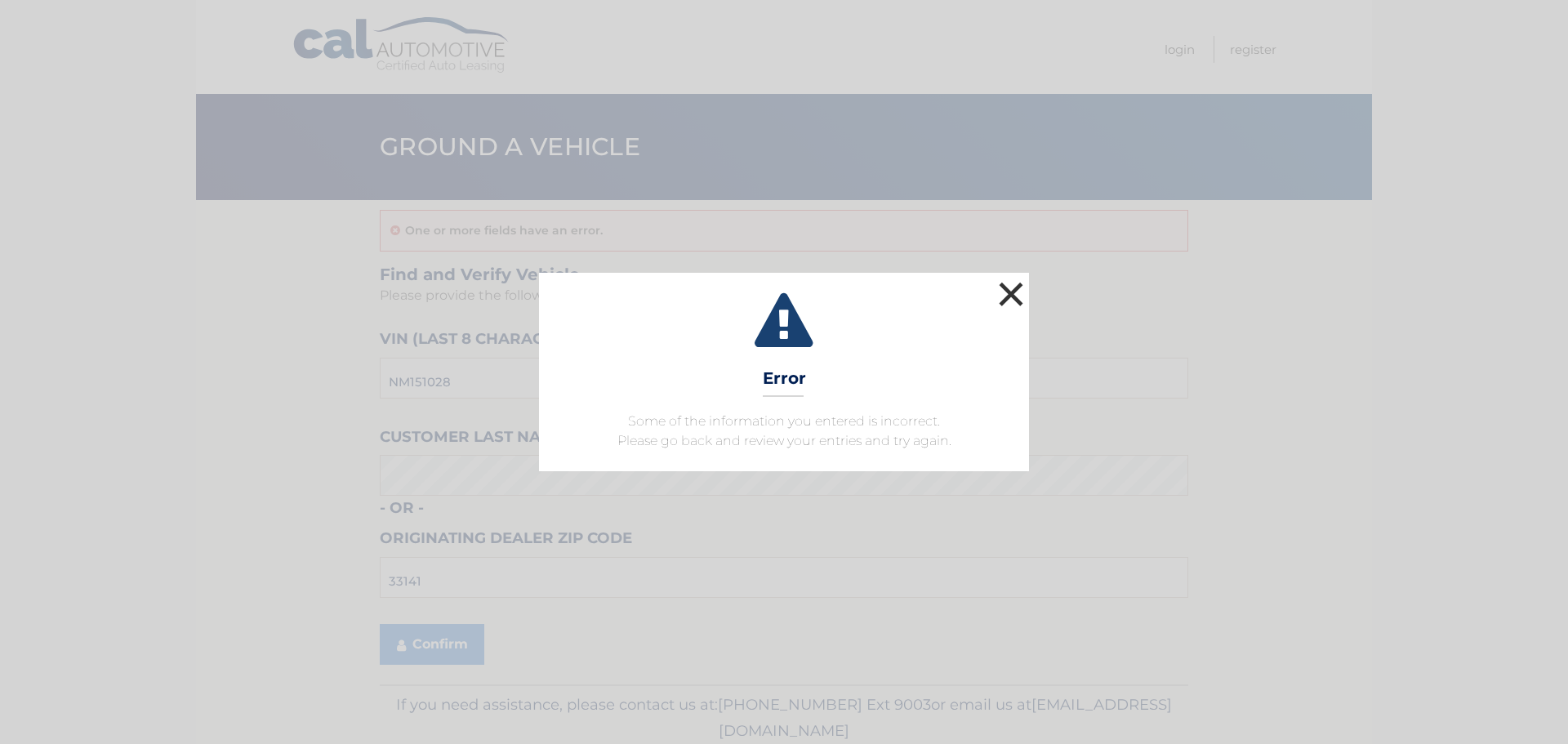
click at [1011, 302] on button "×" at bounding box center [1010, 293] width 32 height 32
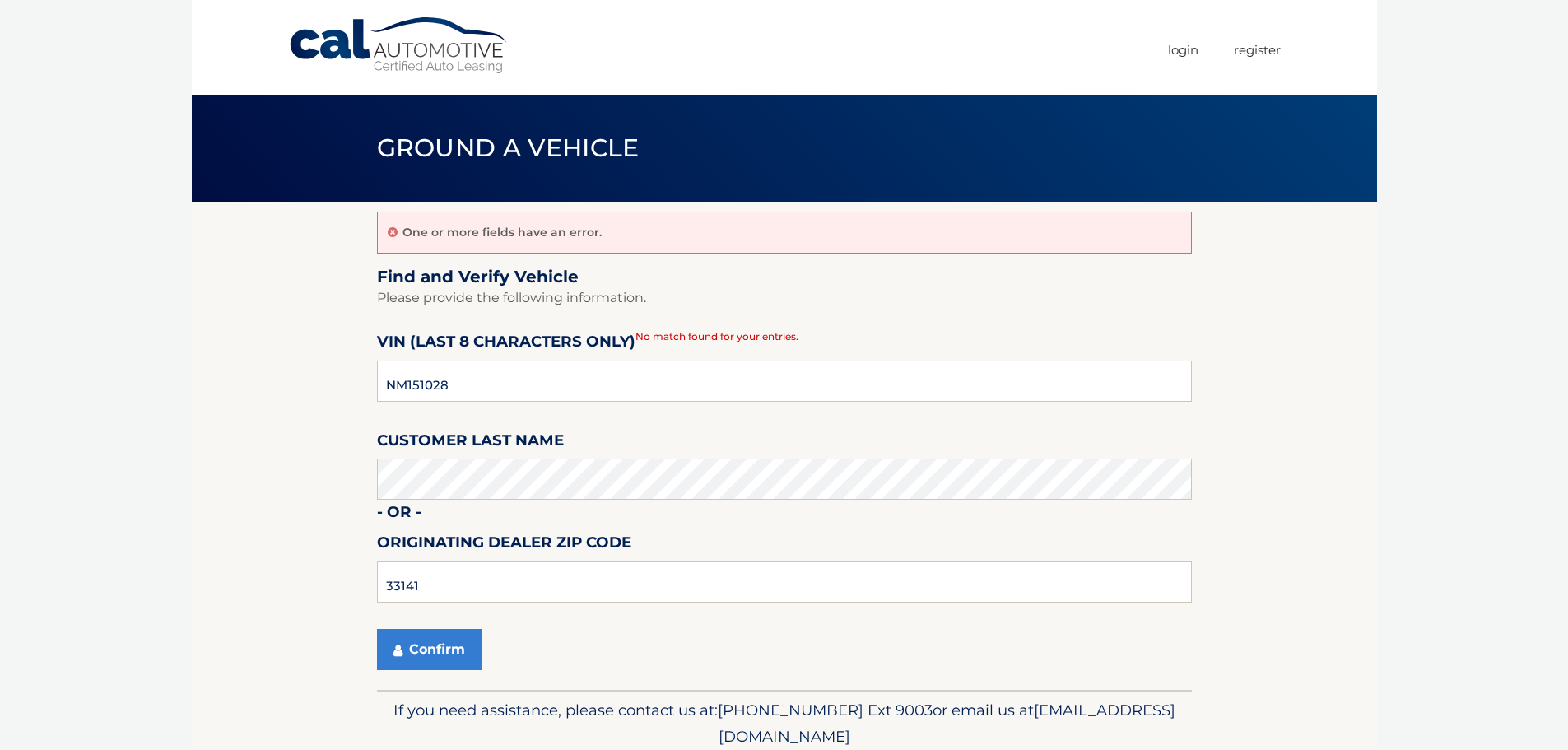
click at [597, 421] on fieldset "Find and Verify Vehicle Please provide the following information. VIN (last 8 c…" at bounding box center [784, 479] width 815 height 424
click at [252, 288] on section "One or more fields have an error. Find and Verify Vehicle Please provide the fo…" at bounding box center [784, 445] width 1185 height 489
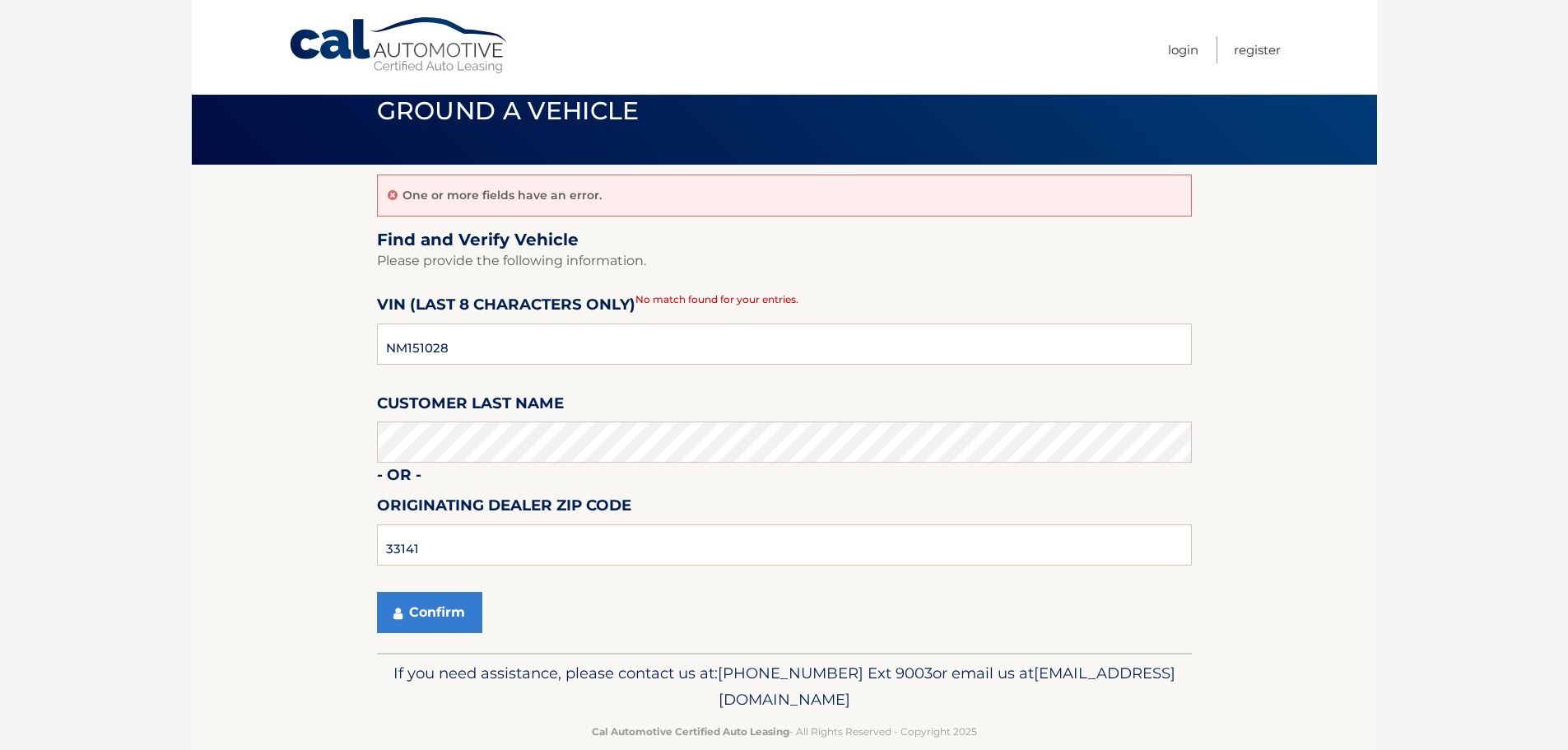
scroll to position [65, 0]
